Goal: Find specific page/section: Find specific page/section

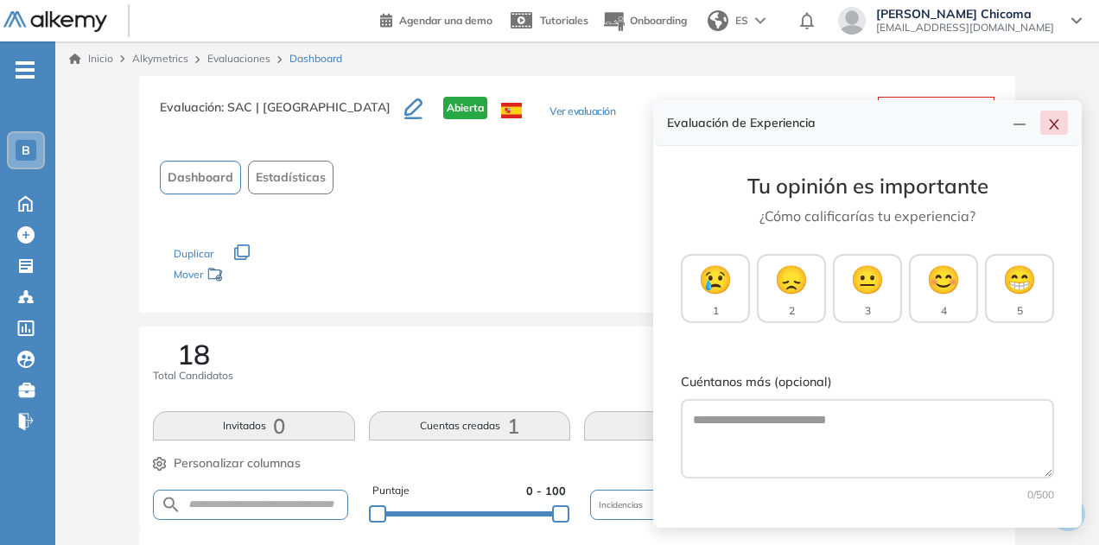
click at [1057, 135] on div at bounding box center [1037, 123] width 62 height 24
click at [1054, 114] on button "button" at bounding box center [1054, 123] width 28 height 24
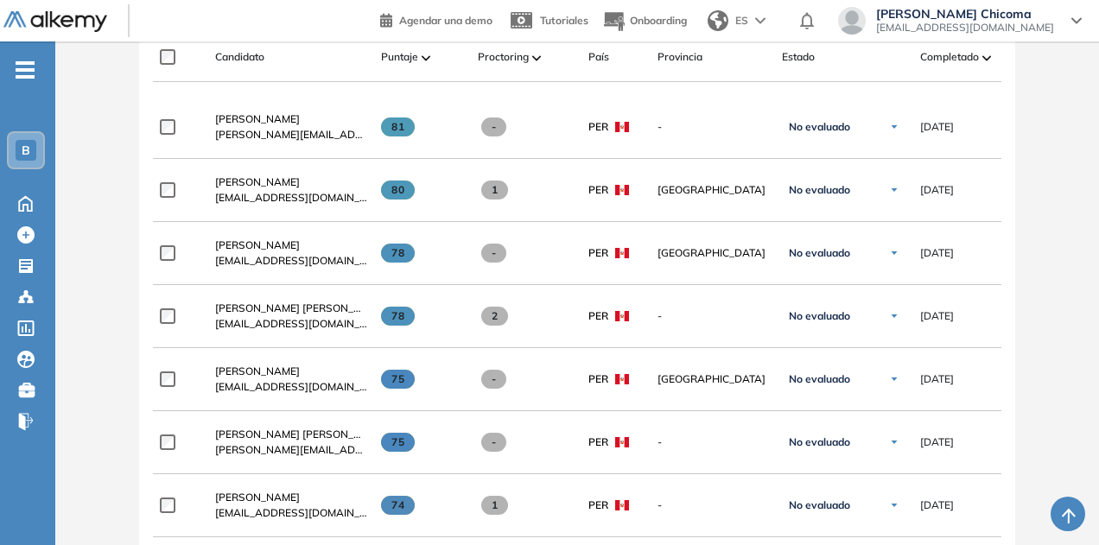
scroll to position [555, 0]
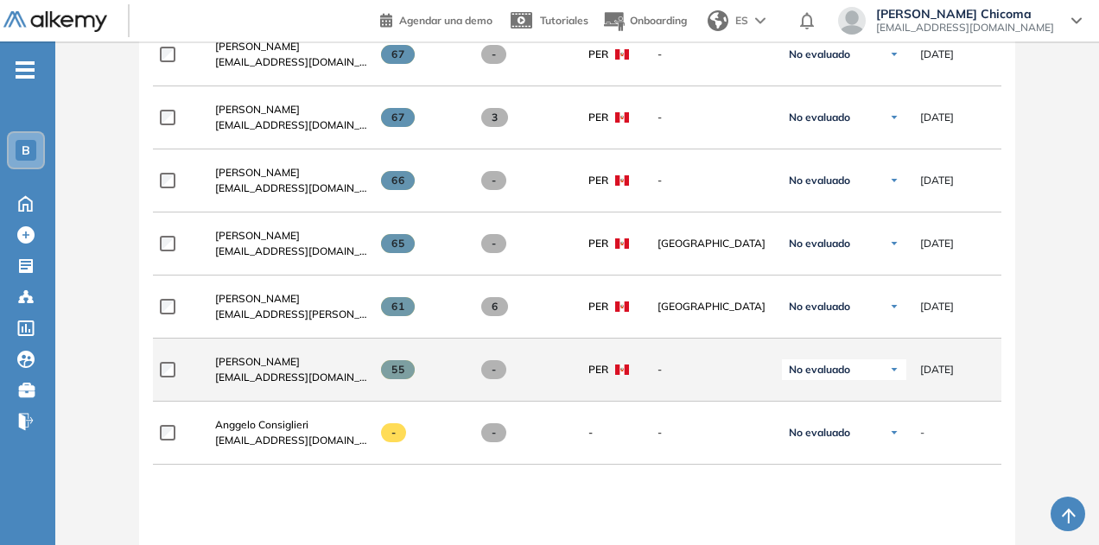
scroll to position [1317, 0]
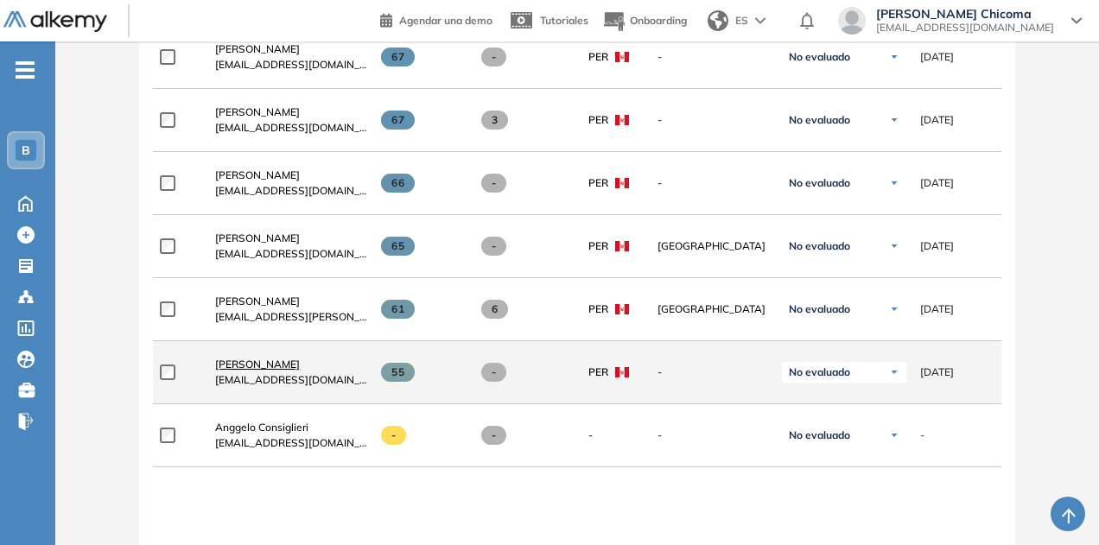
click at [269, 366] on span "[PERSON_NAME]" at bounding box center [257, 364] width 85 height 13
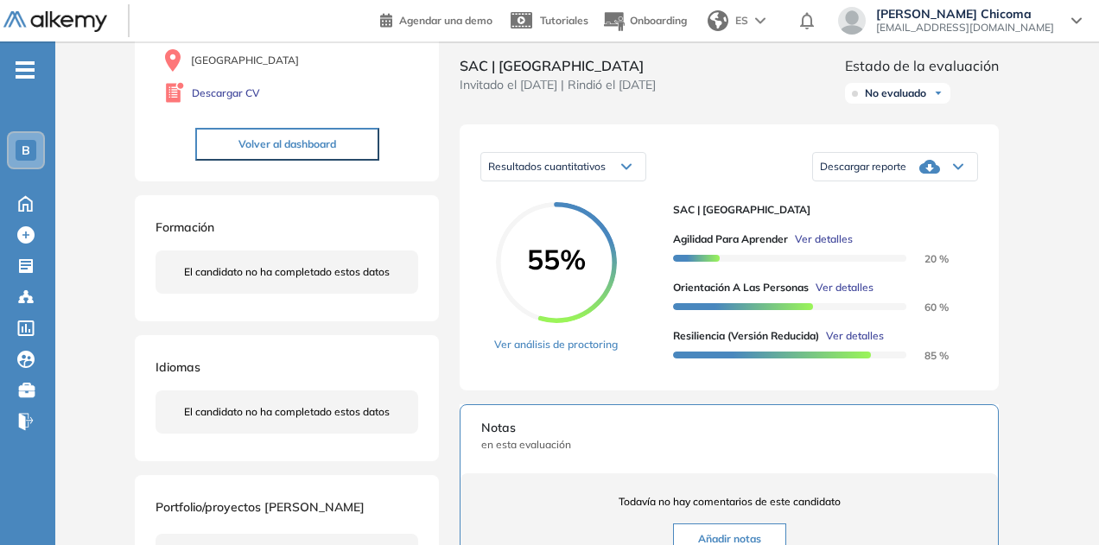
scroll to position [185, 0]
